Goal: Task Accomplishment & Management: Manage account settings

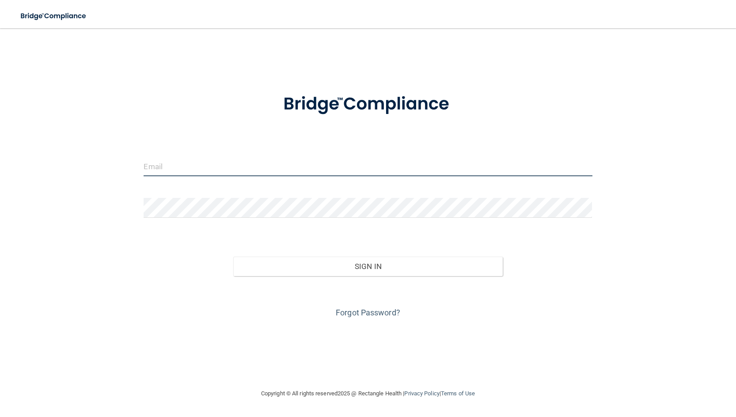
click at [233, 165] on input "email" at bounding box center [368, 166] width 448 height 20
type input "[EMAIL_ADDRESS][DOMAIN_NAME]"
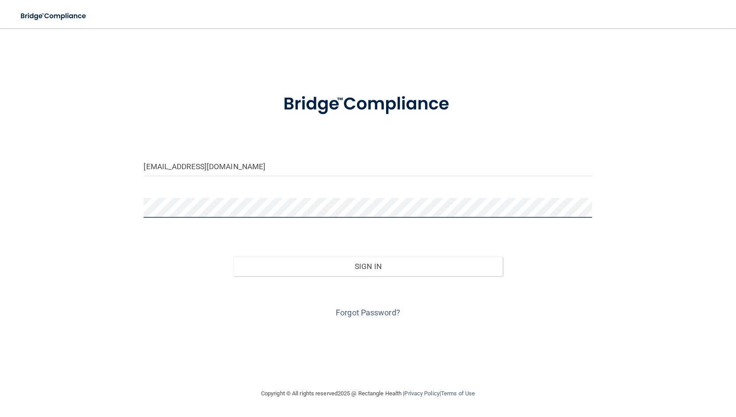
click at [233, 257] on button "Sign In" at bounding box center [367, 266] width 269 height 19
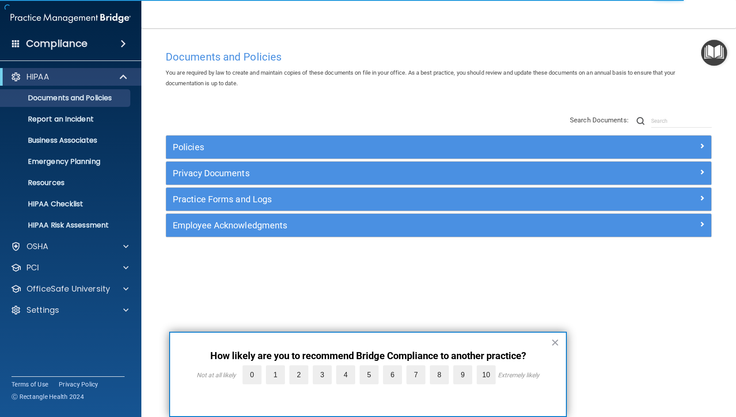
drag, startPoint x: 717, startPoint y: 0, endPoint x: 570, endPoint y: 34, distance: 150.5
click at [573, 32] on main "Documents and Policies You are required by law to create and maintain copies of…" at bounding box center [438, 222] width 595 height 389
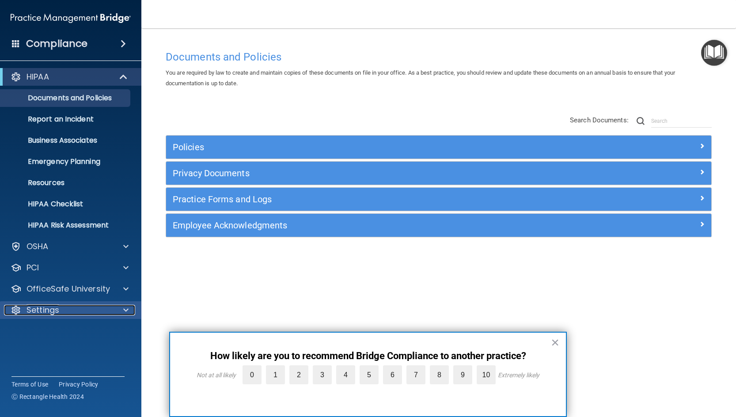
click at [38, 305] on p "Settings" at bounding box center [43, 310] width 33 height 11
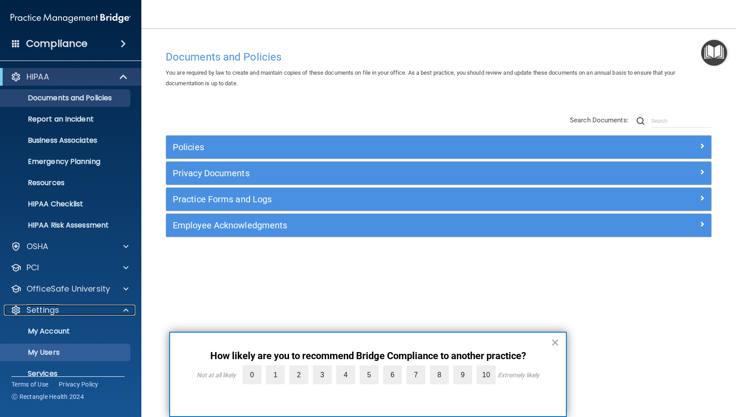
scroll to position [34, 0]
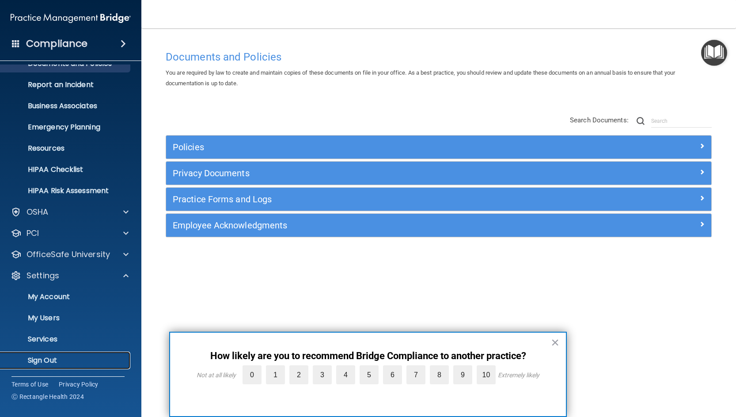
click at [41, 361] on p "Sign Out" at bounding box center [66, 360] width 121 height 9
